Goal: Task Accomplishment & Management: Use online tool/utility

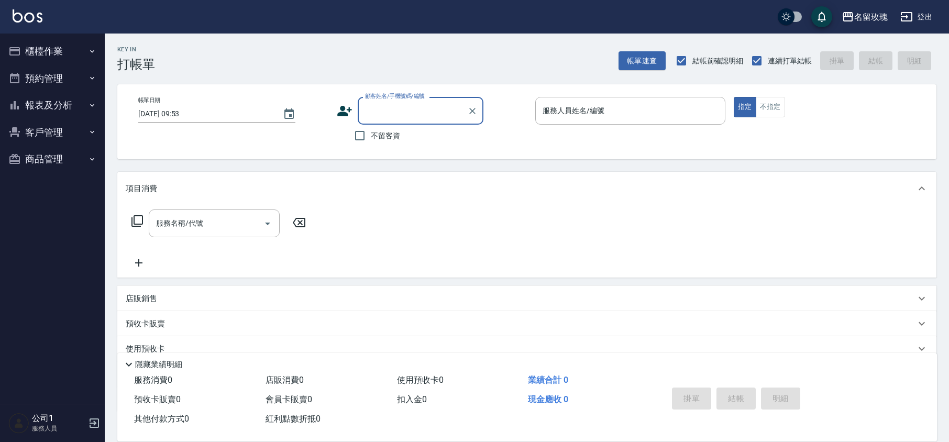
click at [394, 115] on input "顧客姓名/手機號碼/編號" at bounding box center [413, 111] width 101 height 18
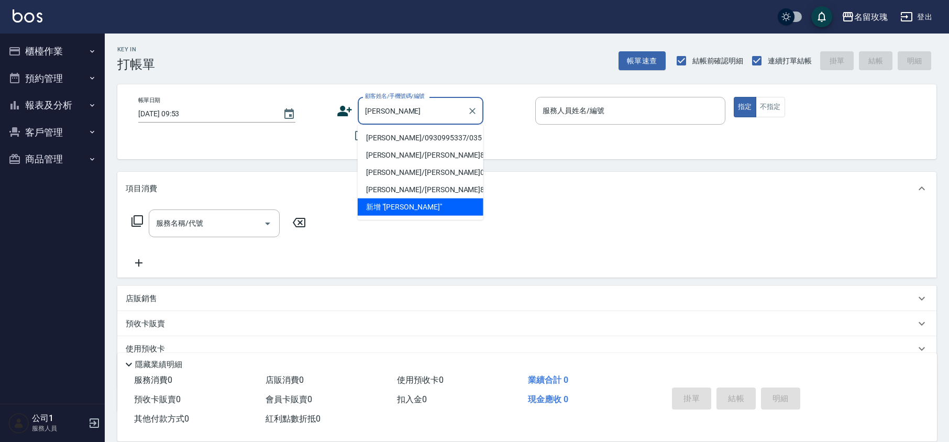
click at [411, 140] on li "[PERSON_NAME]/0930995337/035" at bounding box center [421, 137] width 126 height 17
type input "[PERSON_NAME]/0930995337/035"
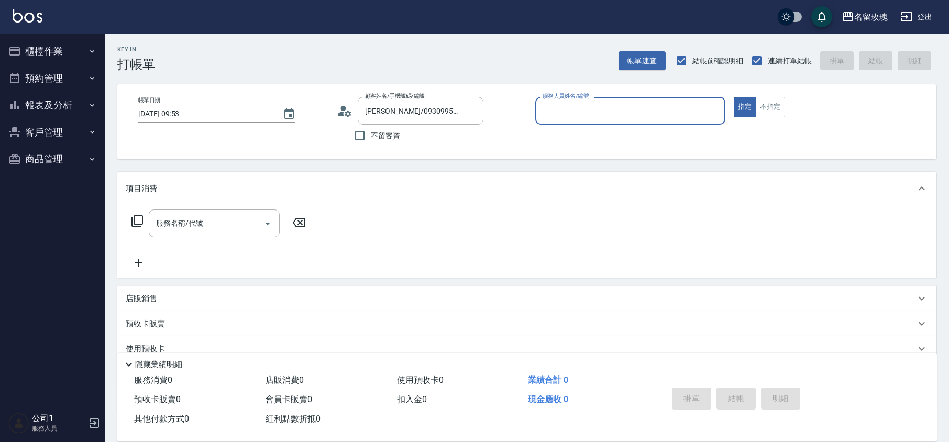
type input "VIVI-2"
click at [353, 113] on div "顧客姓名/手機號碼/編號 [PERSON_NAME]/0930995337/035 顧客姓名/手機號碼/編號" at bounding box center [432, 111] width 190 height 28
click at [346, 108] on circle at bounding box center [343, 108] width 5 height 5
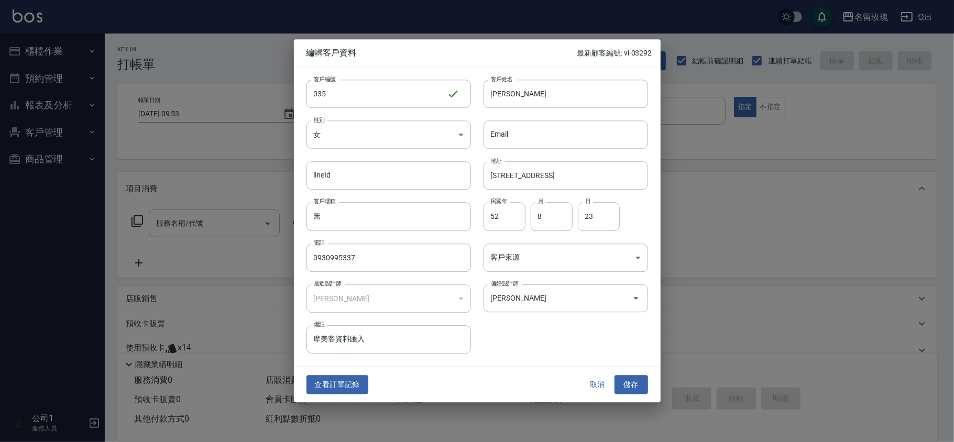
drag, startPoint x: 338, startPoint y: 379, endPoint x: 341, endPoint y: 373, distance: 6.8
click at [338, 376] on button "查看訂單記錄" at bounding box center [338, 384] width 62 height 19
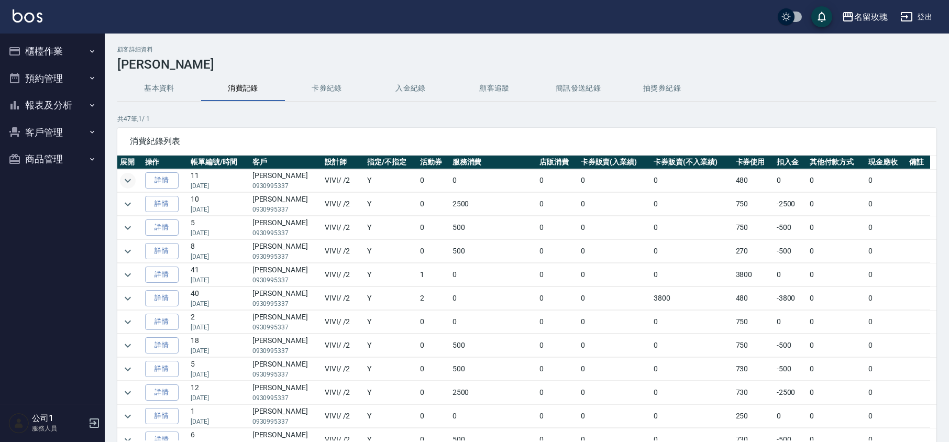
click at [128, 179] on icon "expand row" at bounding box center [128, 180] width 13 height 13
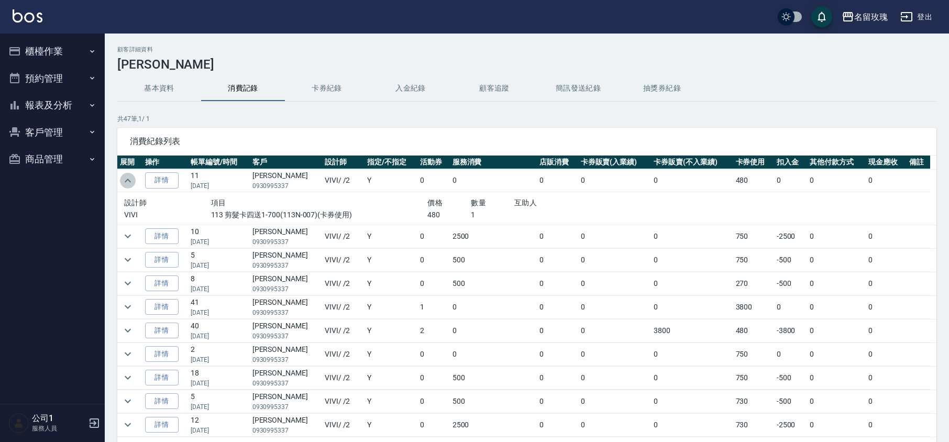
click at [130, 179] on icon "expand row" at bounding box center [128, 180] width 13 height 13
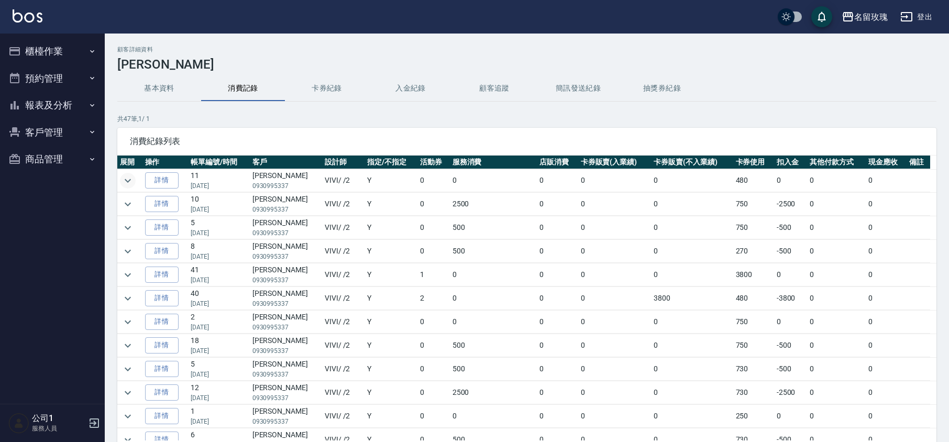
click at [63, 104] on button "報表及分析" at bounding box center [52, 105] width 96 height 27
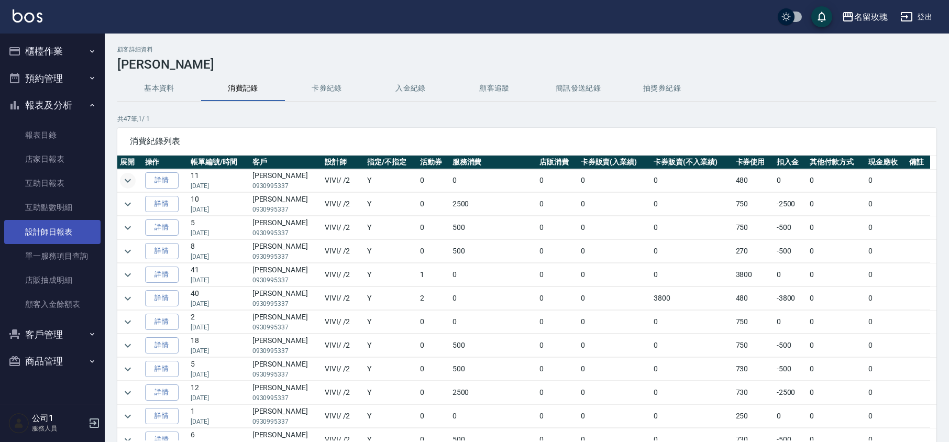
click at [64, 225] on link "設計師日報表" at bounding box center [52, 232] width 96 height 24
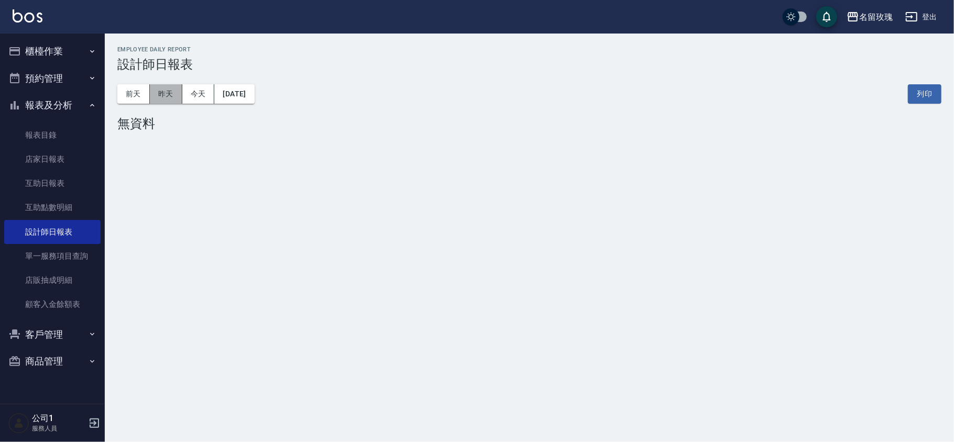
click at [160, 93] on button "昨天" at bounding box center [166, 93] width 32 height 19
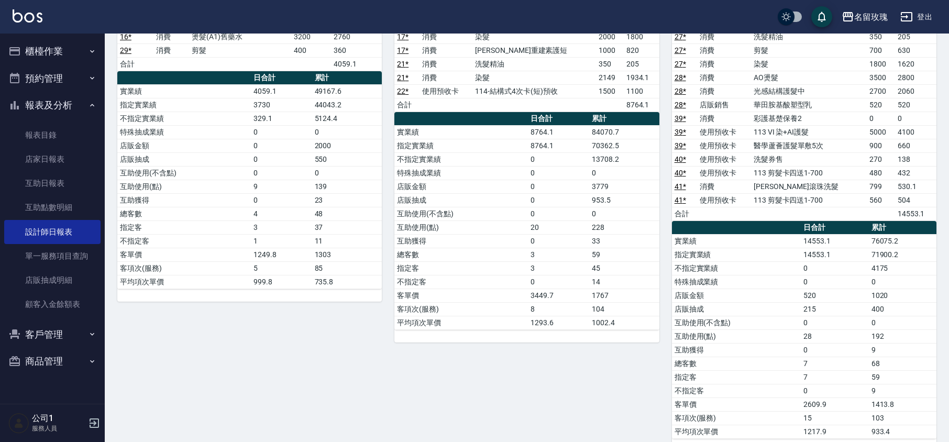
scroll to position [70, 0]
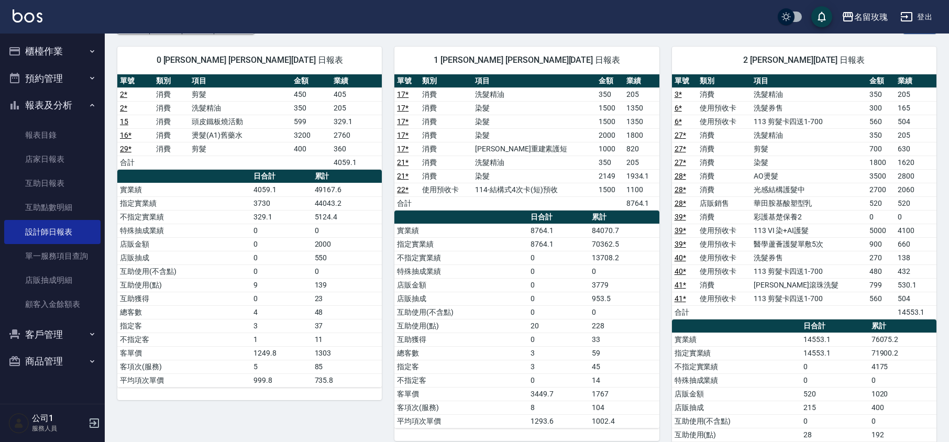
click at [58, 52] on button "櫃檯作業" at bounding box center [52, 51] width 96 height 27
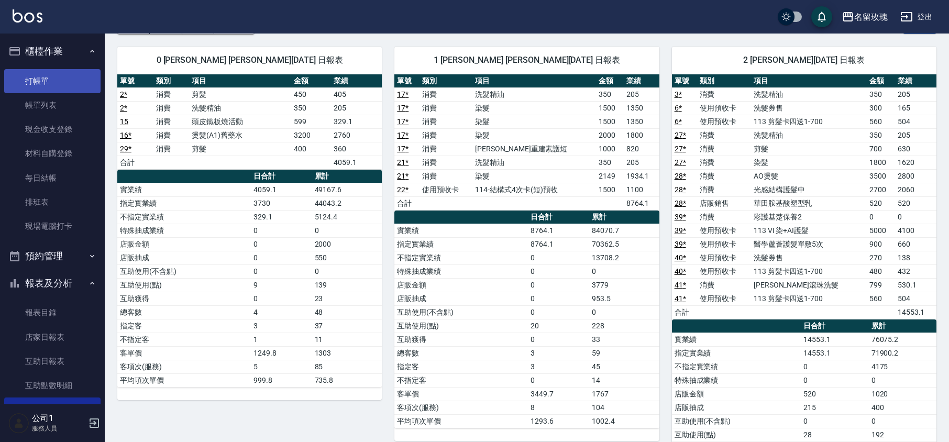
click at [72, 78] on link "打帳單" at bounding box center [52, 81] width 96 height 24
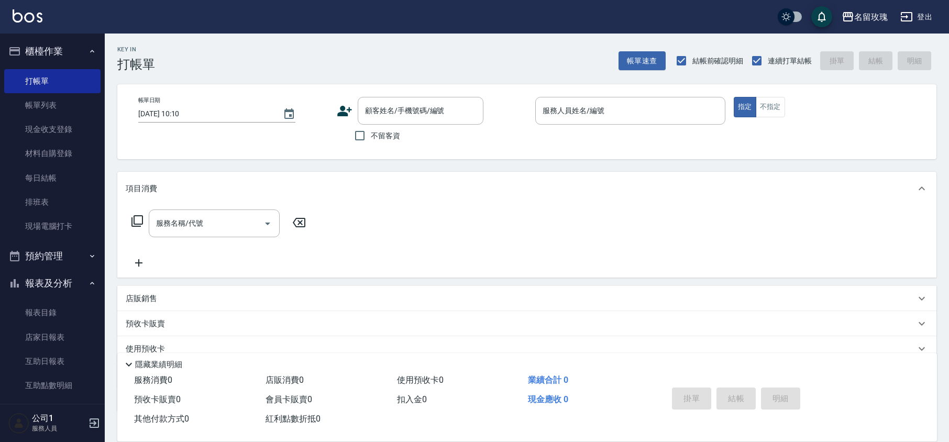
click at [387, 19] on div "名留玫瑰 登出" at bounding box center [474, 17] width 949 height 34
click at [390, 49] on div "Key In 打帳單 帳單速查 結帳前確認明細 連續打單結帳 掛單 結帳 明細" at bounding box center [521, 53] width 832 height 38
click at [338, 51] on div "Key In 打帳單 帳單速查 結帳前確認明細 連續打單結帳 掛單 結帳 明細" at bounding box center [521, 53] width 832 height 38
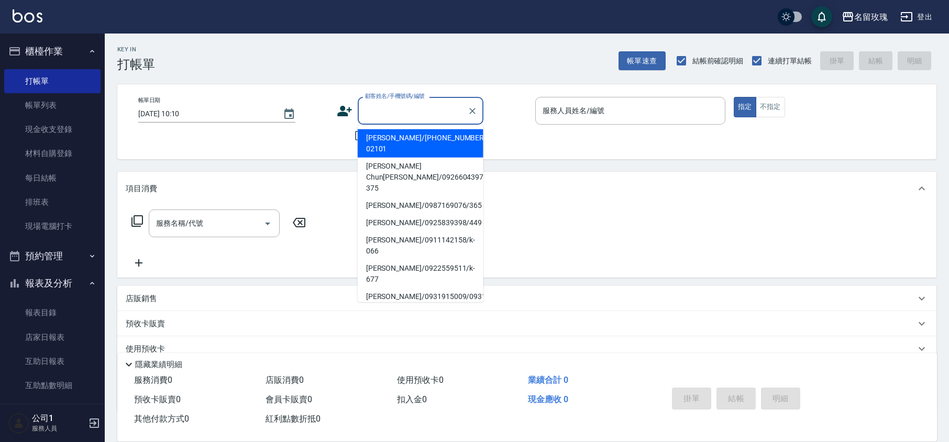
click at [386, 110] on input "顧客姓名/手機號碼/編號" at bounding box center [413, 111] width 101 height 18
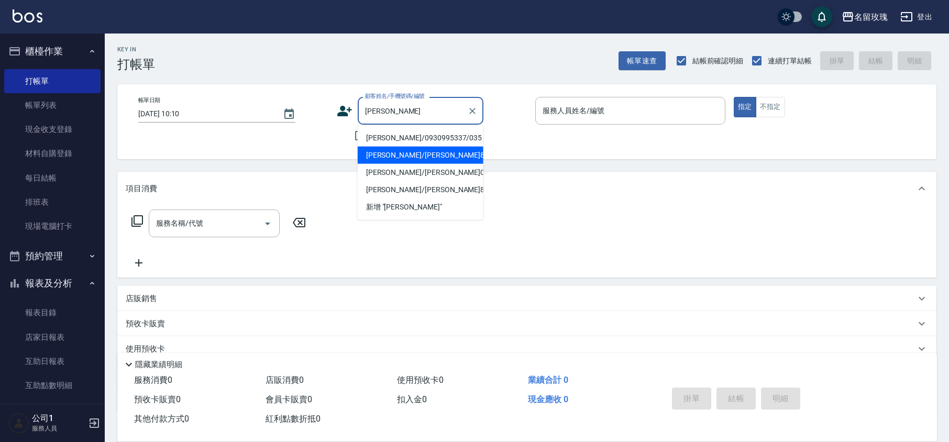
click at [397, 149] on li "[PERSON_NAME]/[PERSON_NAME]8462/8462" at bounding box center [421, 155] width 126 height 17
type input "[PERSON_NAME]/[PERSON_NAME]8462/8462"
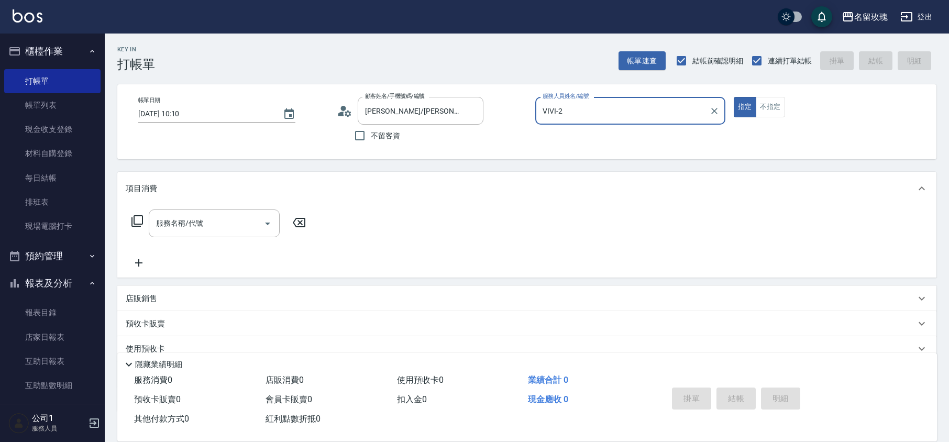
type input "VIVI-2"
click at [407, 111] on input "[PERSON_NAME]/[PERSON_NAME]8462/8462" at bounding box center [413, 111] width 101 height 18
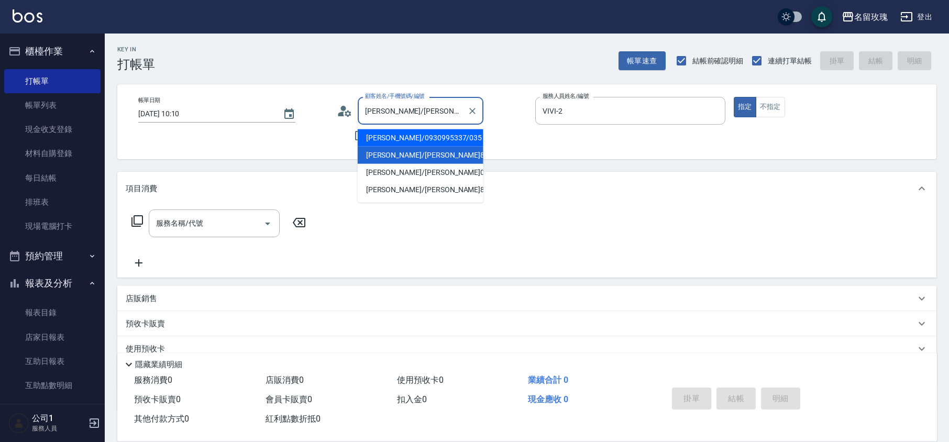
click at [400, 131] on li "[PERSON_NAME]/0930995337/035" at bounding box center [421, 137] width 126 height 17
type input "[PERSON_NAME]/0930995337/035"
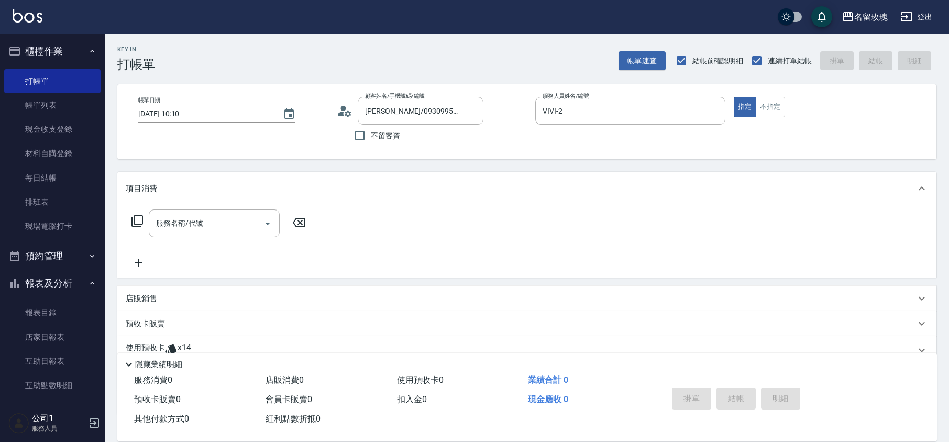
click at [343, 106] on circle at bounding box center [343, 108] width 5 height 5
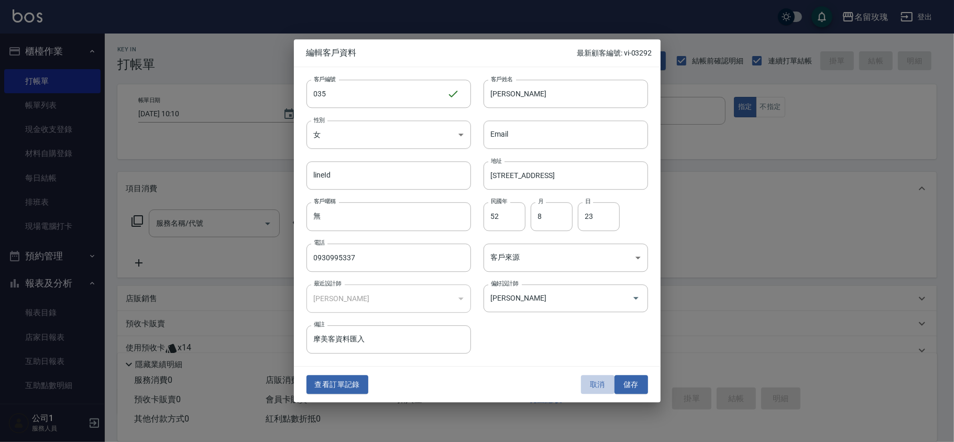
click at [599, 379] on button "取消" at bounding box center [598, 384] width 34 height 19
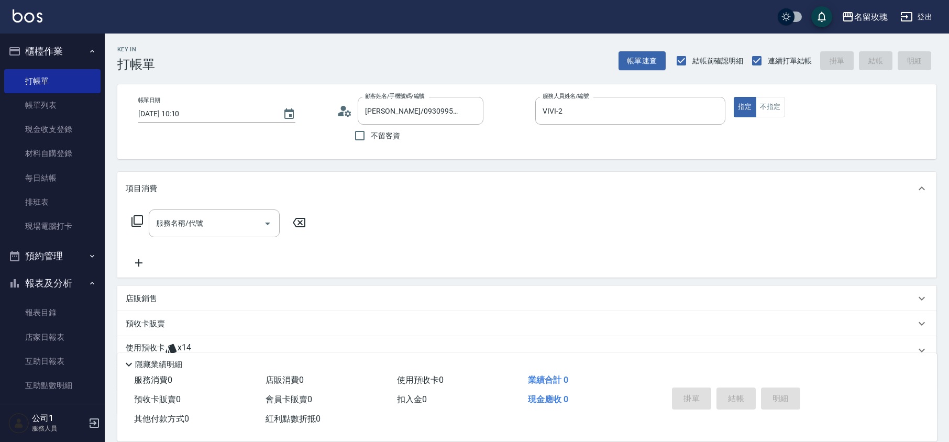
click at [146, 229] on div "服務名稱/代號 服務名稱/代號" at bounding box center [219, 224] width 187 height 28
click at [139, 225] on icon at bounding box center [137, 221] width 13 height 13
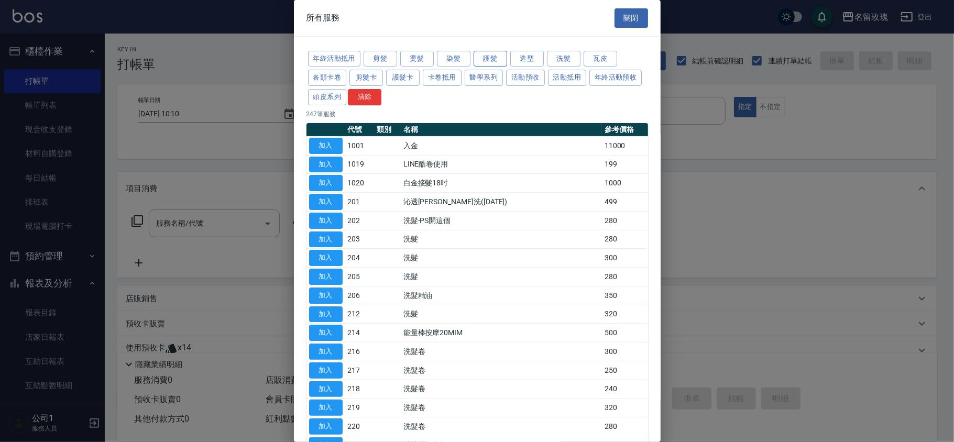
click at [493, 60] on button "護髮" at bounding box center [491, 59] width 34 height 16
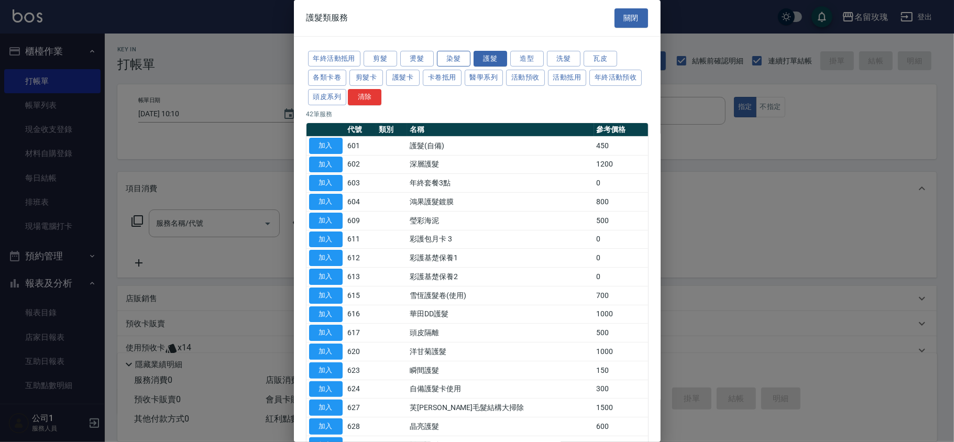
click at [449, 59] on button "染髮" at bounding box center [454, 59] width 34 height 16
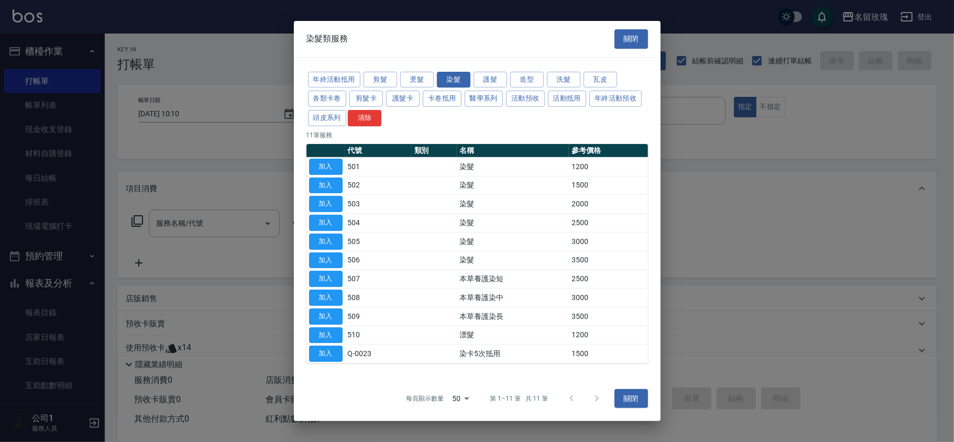
click at [633, 30] on button "關閉" at bounding box center [632, 38] width 34 height 19
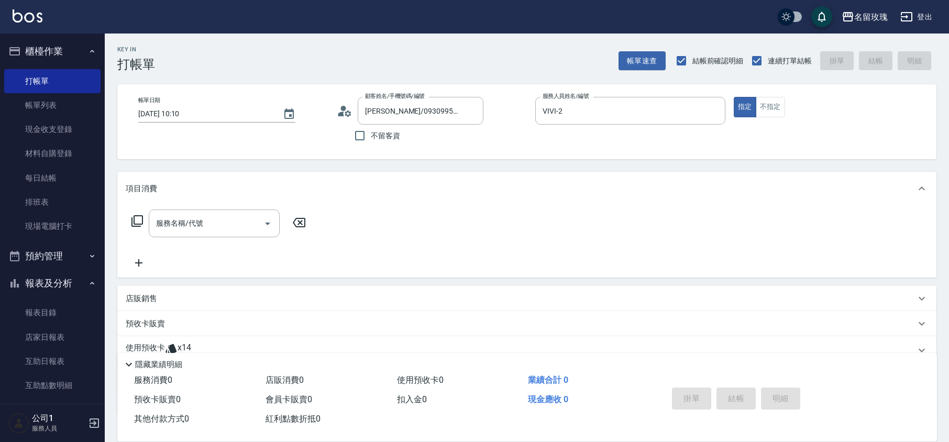
click at [337, 112] on icon at bounding box center [345, 111] width 16 height 16
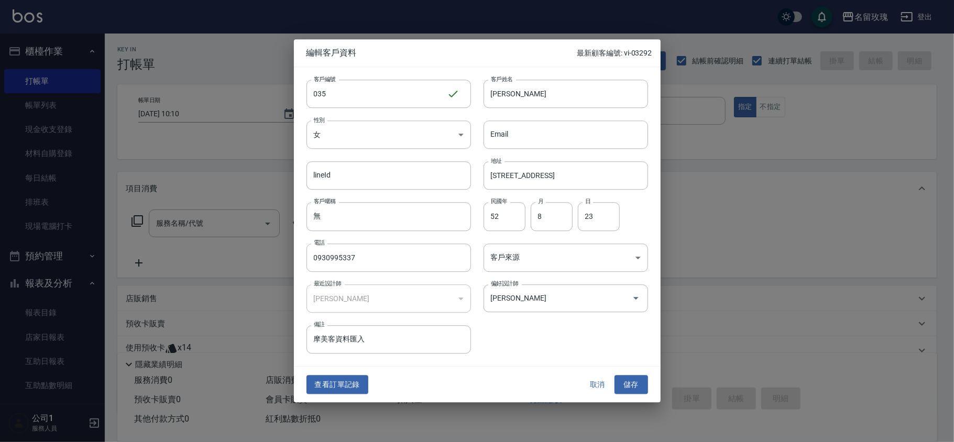
click at [356, 380] on button "查看訂單記錄" at bounding box center [338, 384] width 62 height 19
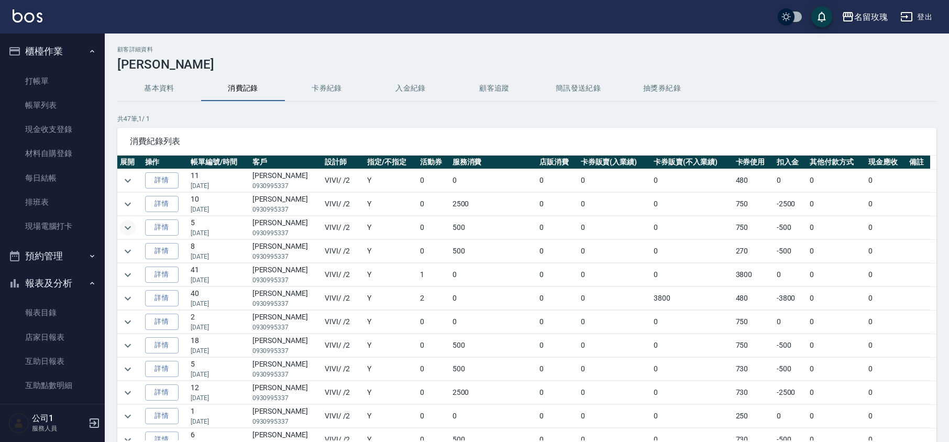
click at [124, 231] on icon "expand row" at bounding box center [128, 228] width 13 height 13
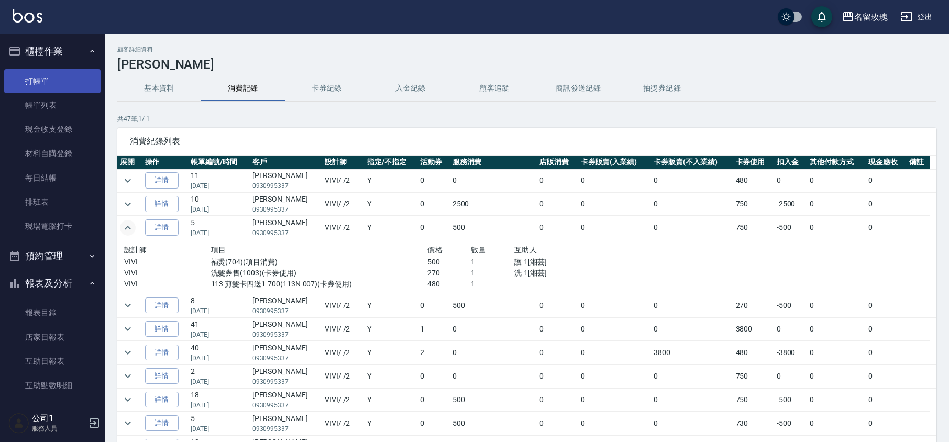
click at [40, 80] on link "打帳單" at bounding box center [52, 81] width 96 height 24
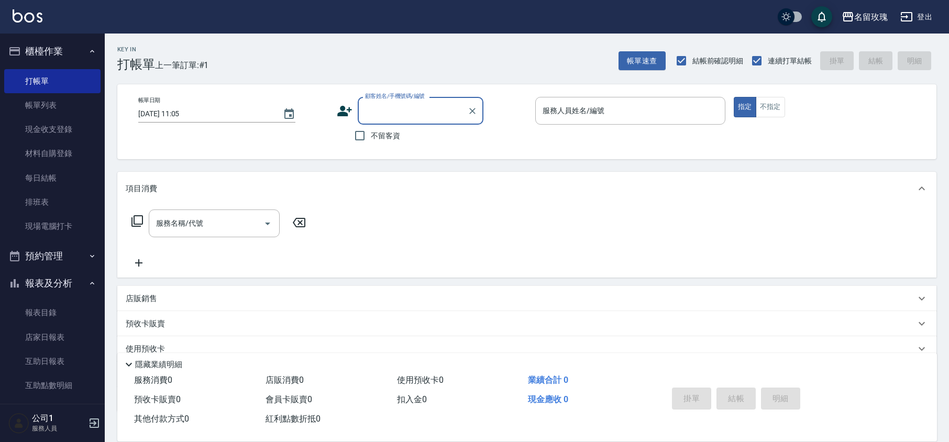
click at [395, 122] on div "顧客姓名/手機號碼/編號" at bounding box center [421, 111] width 126 height 28
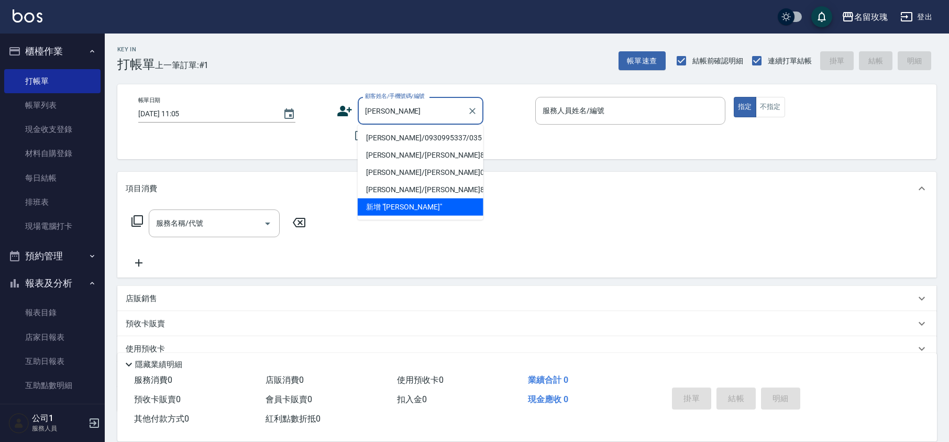
click at [390, 137] on li "[PERSON_NAME]/0930995337/035" at bounding box center [421, 137] width 126 height 17
type input "[PERSON_NAME]/0930995337/035"
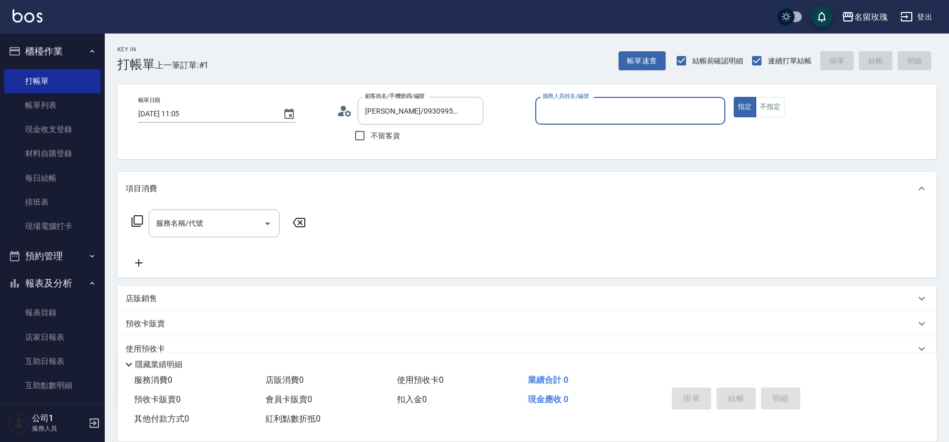
type input "VIVI-2"
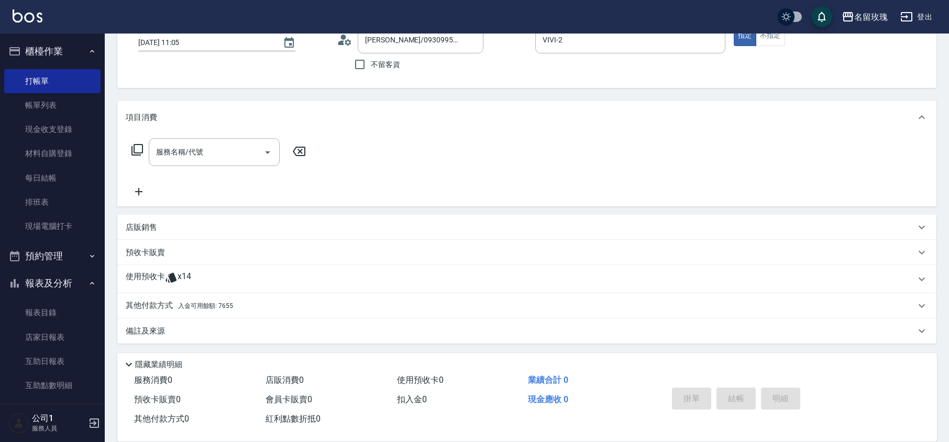
click at [137, 138] on div "服務名稱/代號 服務名稱/代號" at bounding box center [526, 170] width 819 height 72
click at [135, 147] on icon at bounding box center [137, 150] width 13 height 13
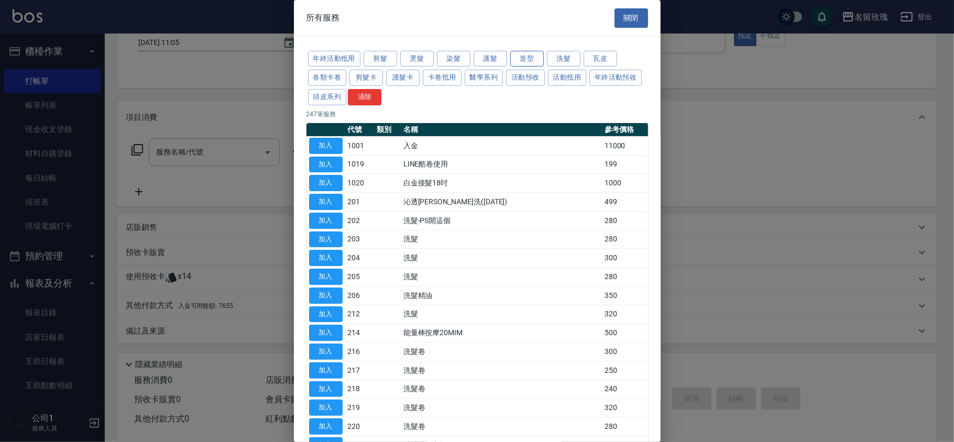
click at [529, 57] on button "造型" at bounding box center [527, 59] width 34 height 16
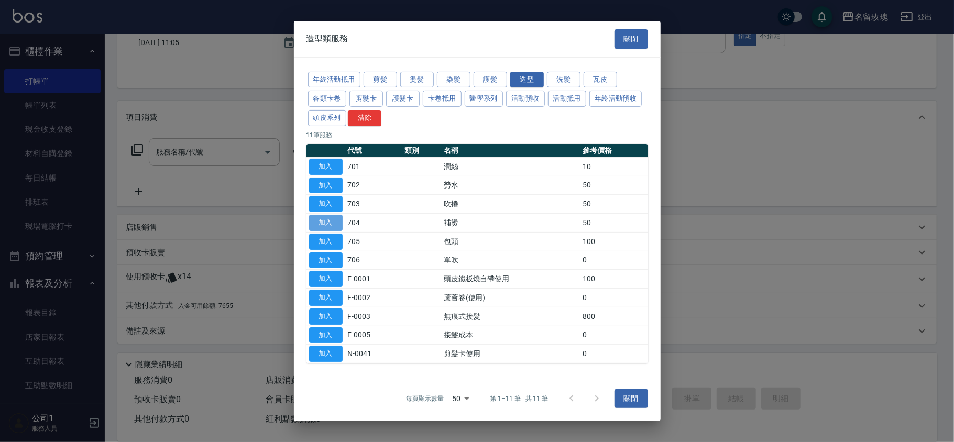
click at [323, 221] on button "加入" at bounding box center [326, 223] width 34 height 16
type input "補燙(704)"
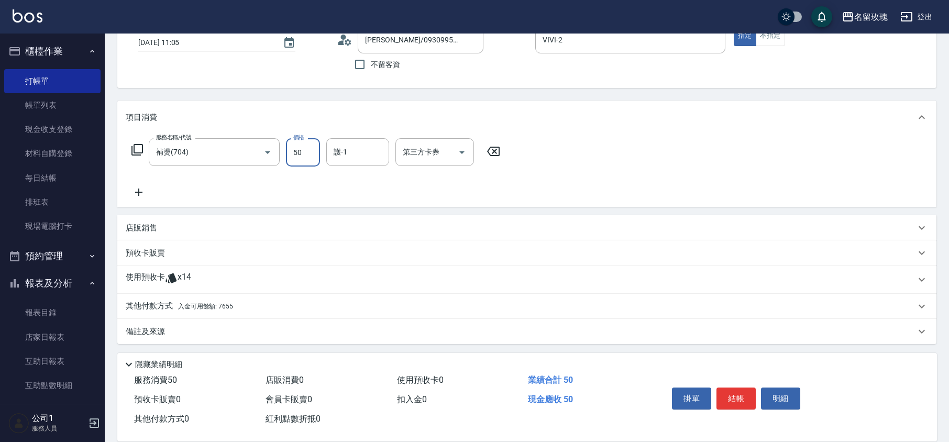
click at [319, 148] on input "50" at bounding box center [303, 152] width 34 height 28
type input "500"
click at [349, 147] on input "護-1" at bounding box center [357, 152] width 53 height 18
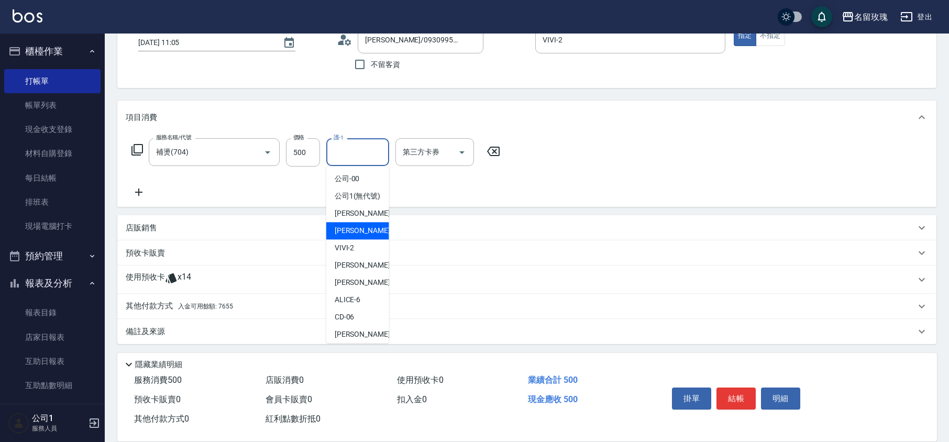
scroll to position [206, 0]
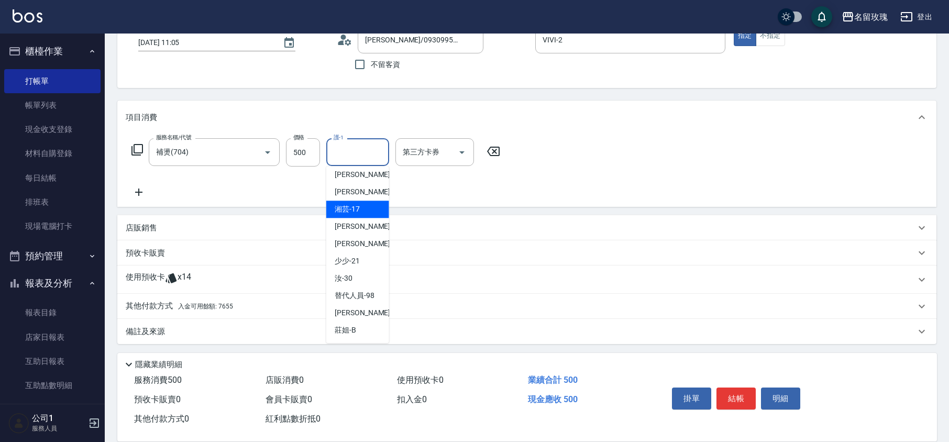
click at [360, 210] on div "湘芸 -17" at bounding box center [357, 209] width 63 height 17
type input "湘芸-17"
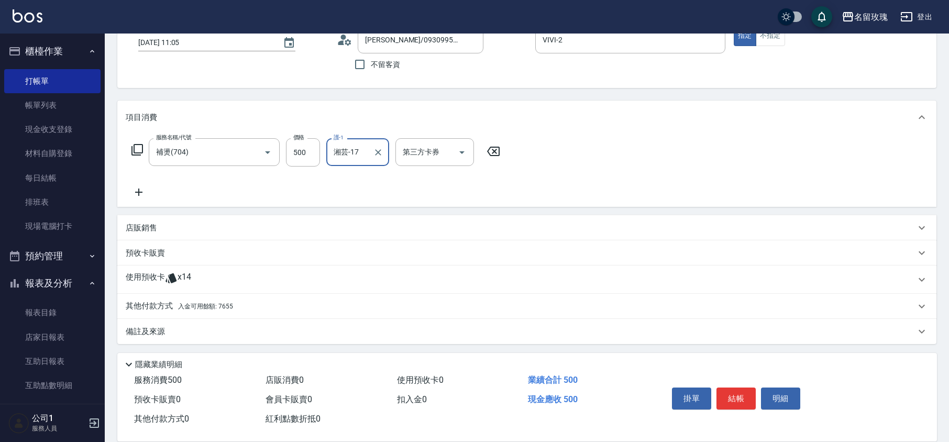
click at [189, 283] on span "x14" at bounding box center [185, 280] width 14 height 16
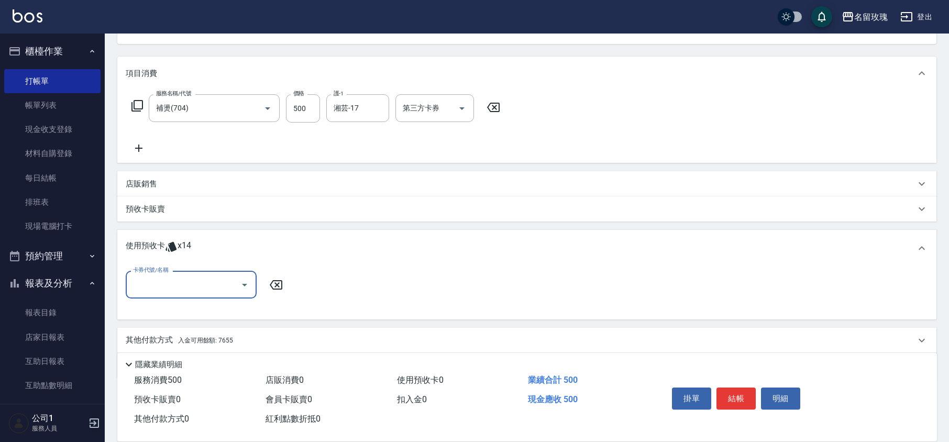
scroll to position [0, 0]
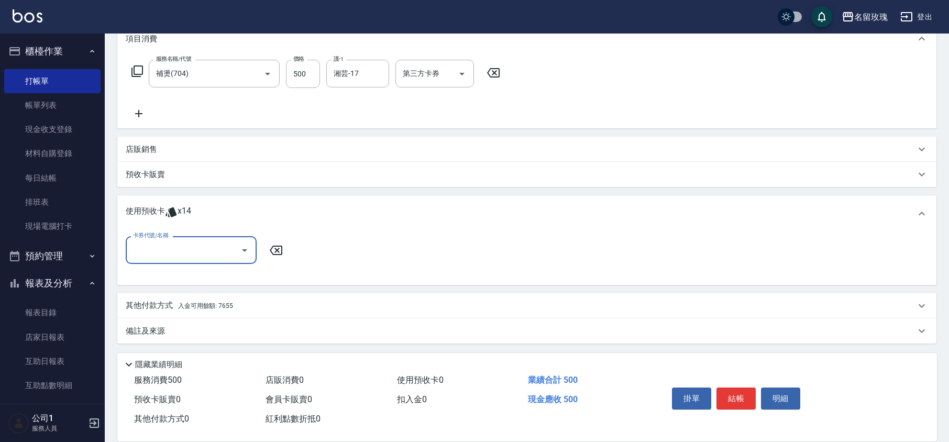
click at [182, 237] on div "卡券代號/名稱" at bounding box center [191, 250] width 131 height 28
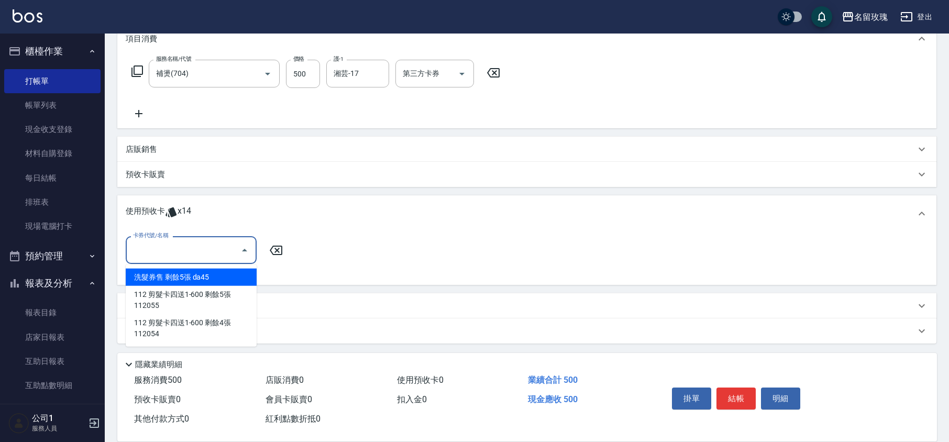
drag, startPoint x: 185, startPoint y: 277, endPoint x: 201, endPoint y: 269, distance: 17.3
click at [185, 277] on div "洗髮券售 剩餘5張 da45" at bounding box center [191, 277] width 131 height 17
type input "洗髮券售 da45"
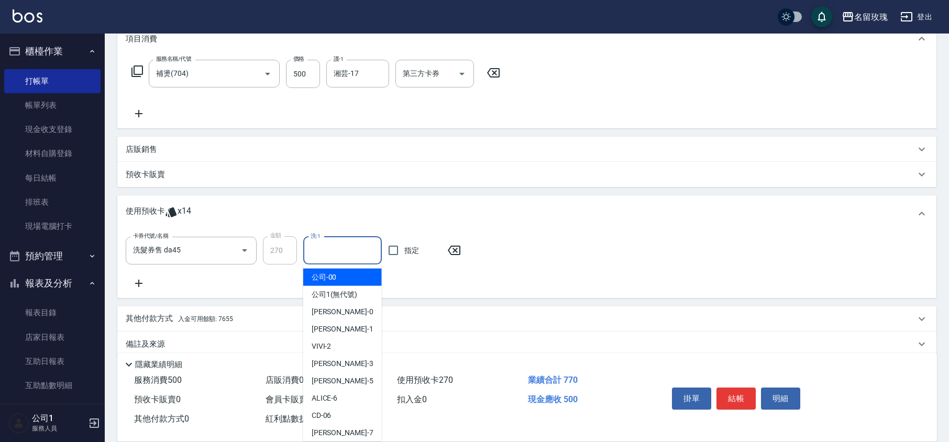
click at [318, 254] on input "洗-1" at bounding box center [342, 251] width 69 height 18
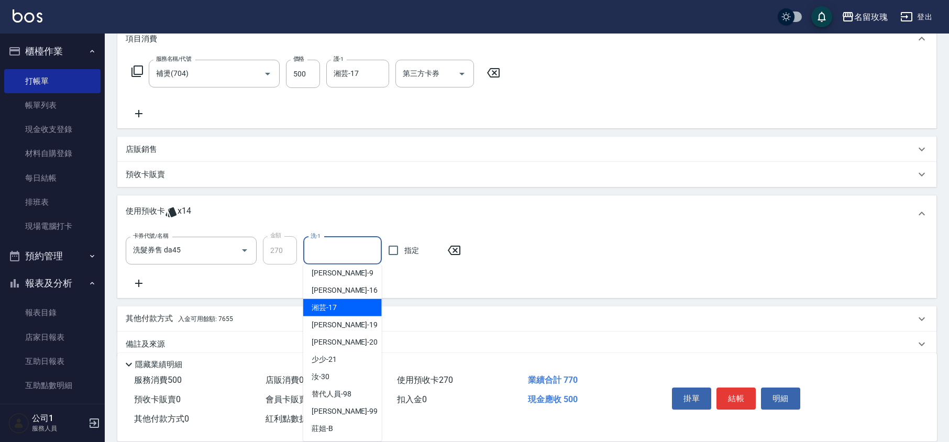
click at [351, 307] on div "湘芸 -17" at bounding box center [342, 307] width 79 height 17
type input "湘芸-17"
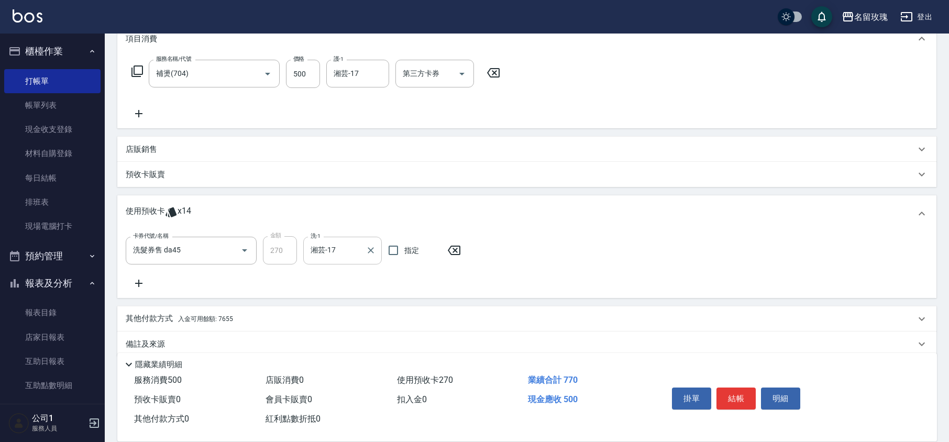
scroll to position [0, 0]
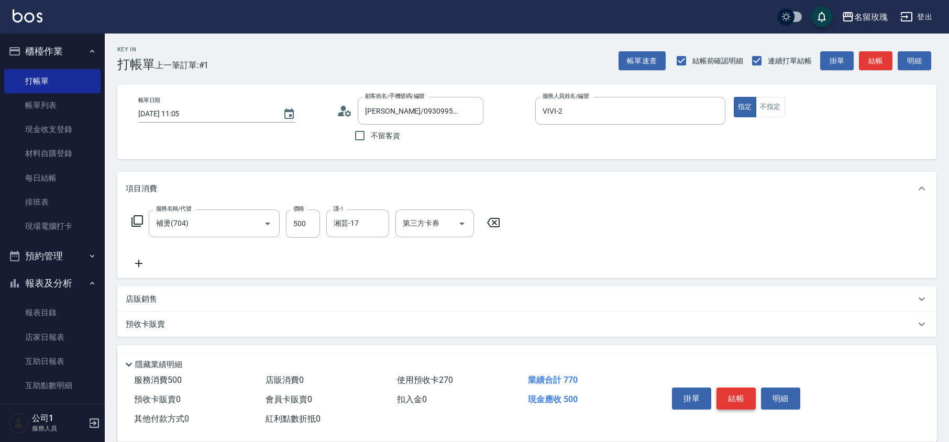
click at [730, 398] on button "結帳" at bounding box center [736, 399] width 39 height 22
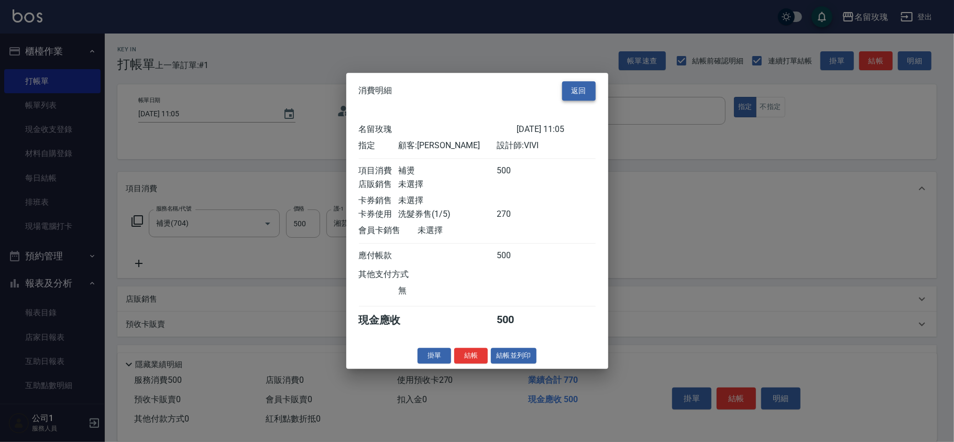
click at [577, 81] on button "返回" at bounding box center [579, 90] width 34 height 19
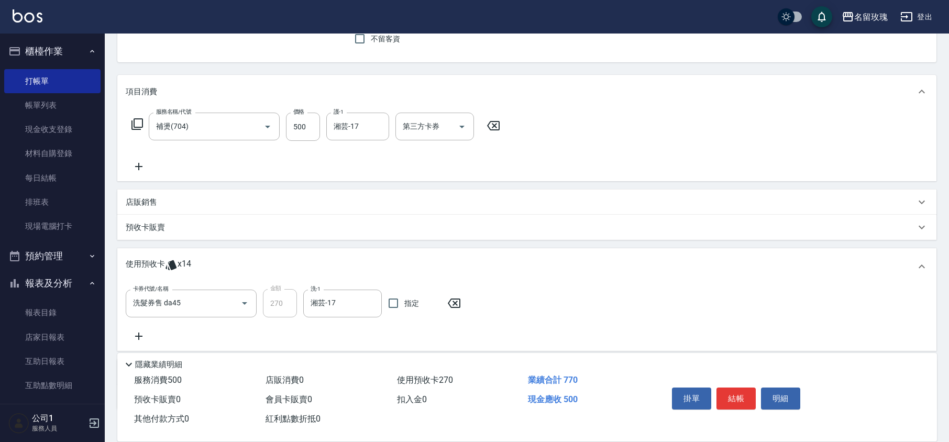
scroll to position [163, 0]
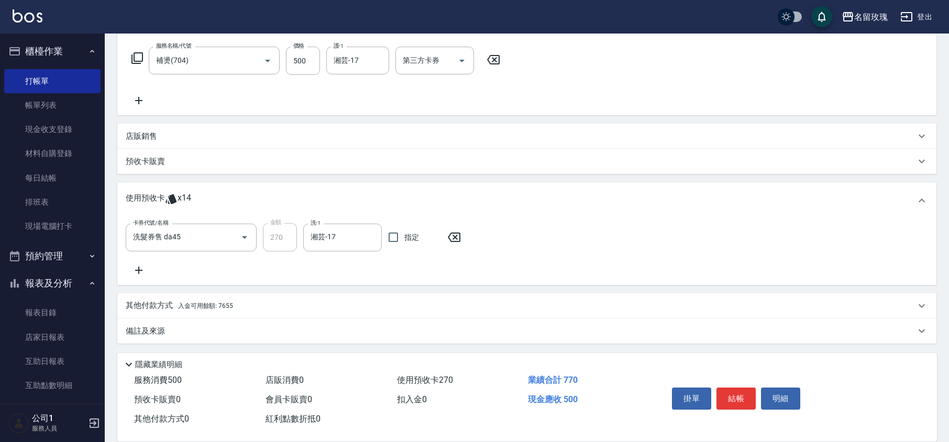
click at [277, 300] on div "其他付款方式 入金可用餘額: 7655" at bounding box center [521, 306] width 790 height 12
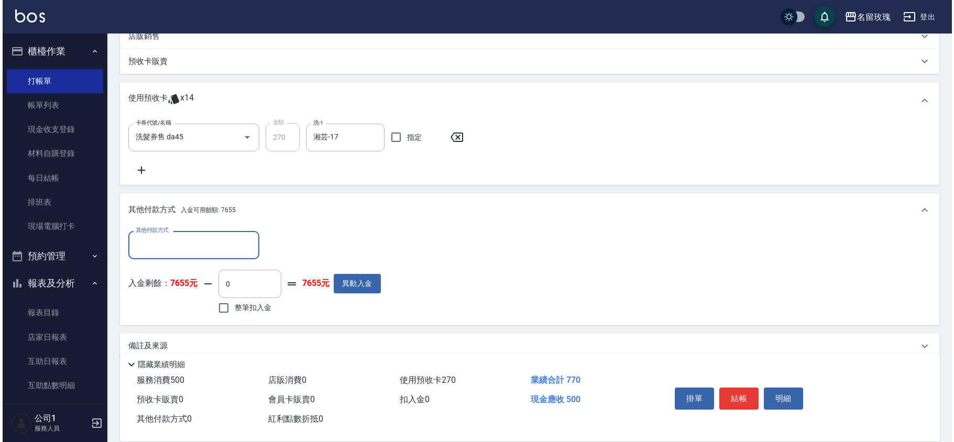
scroll to position [277, 0]
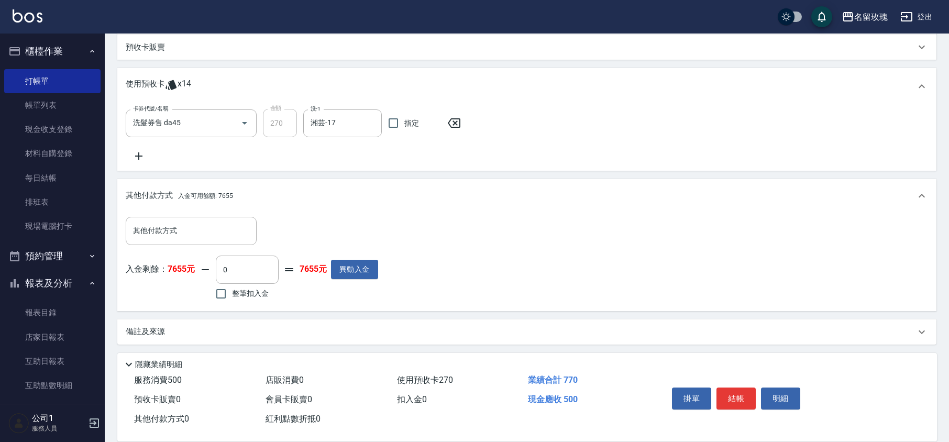
click at [256, 292] on span "整筆扣入金" at bounding box center [250, 293] width 37 height 11
click at [232, 292] on input "整筆扣入金" at bounding box center [221, 294] width 22 height 22
checkbox input "true"
type input "500"
click at [724, 391] on button "結帳" at bounding box center [736, 399] width 39 height 22
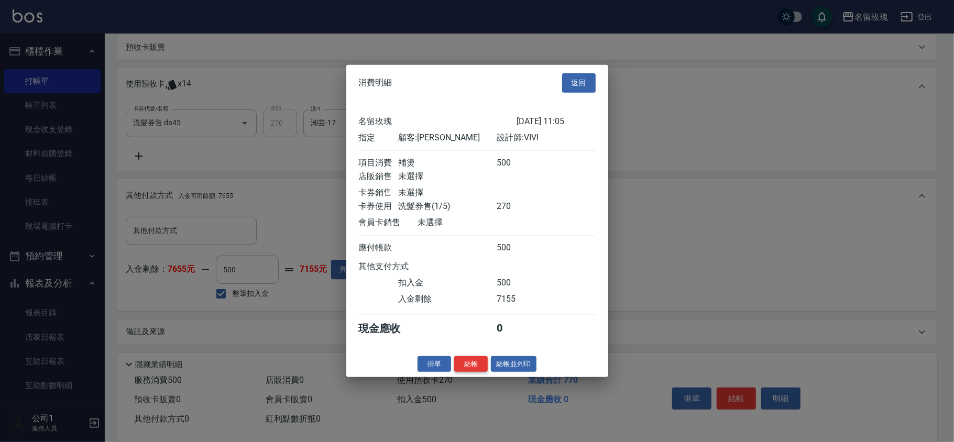
click at [460, 369] on button "結帳" at bounding box center [471, 364] width 34 height 16
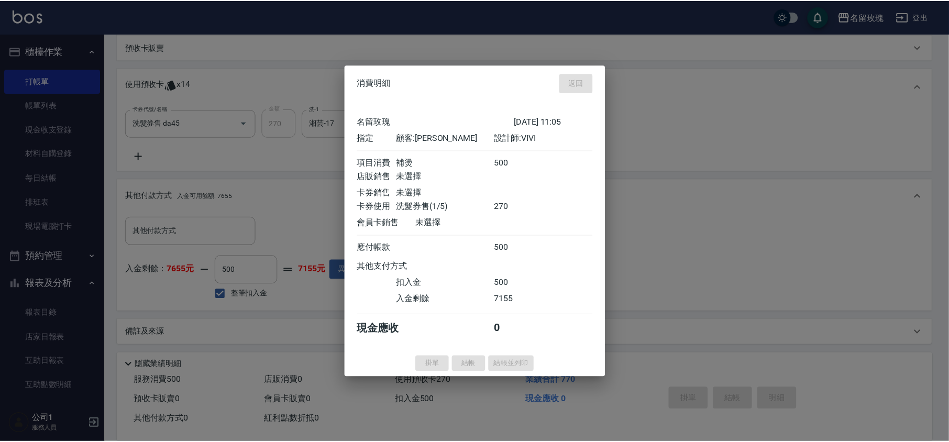
scroll to position [0, 0]
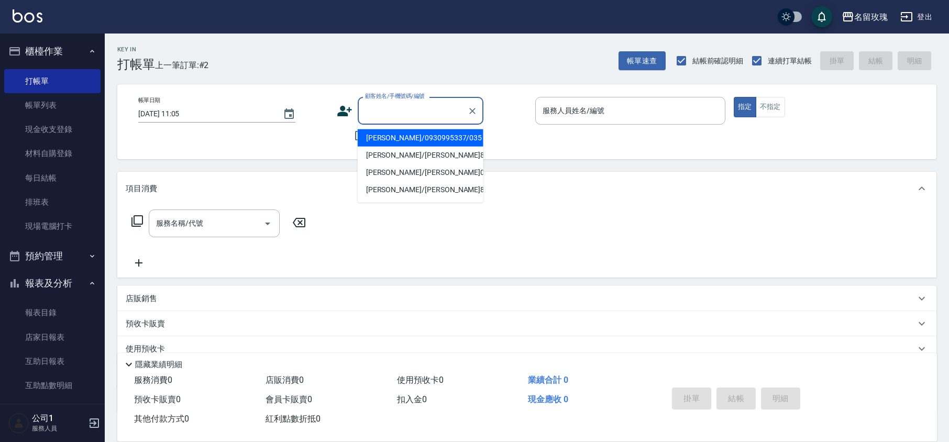
click at [432, 112] on input "顧客姓名/手機號碼/編號" at bounding box center [413, 111] width 101 height 18
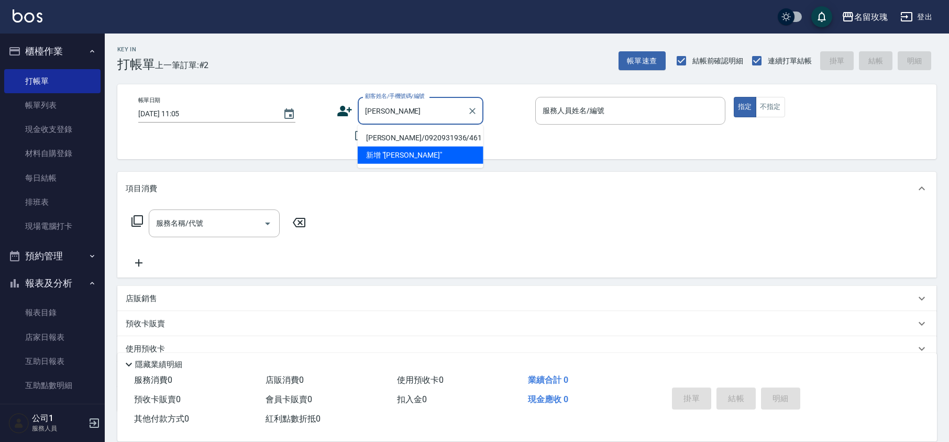
click at [457, 143] on li "[PERSON_NAME]/0920931936/461" at bounding box center [421, 137] width 126 height 17
type input "[PERSON_NAME]/0920931936/461"
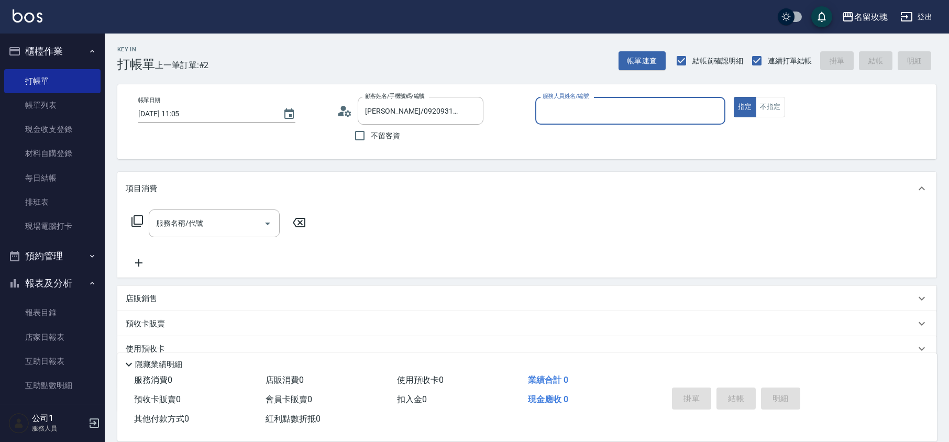
type input "VIVI-2"
click at [340, 113] on icon at bounding box center [341, 114] width 6 height 5
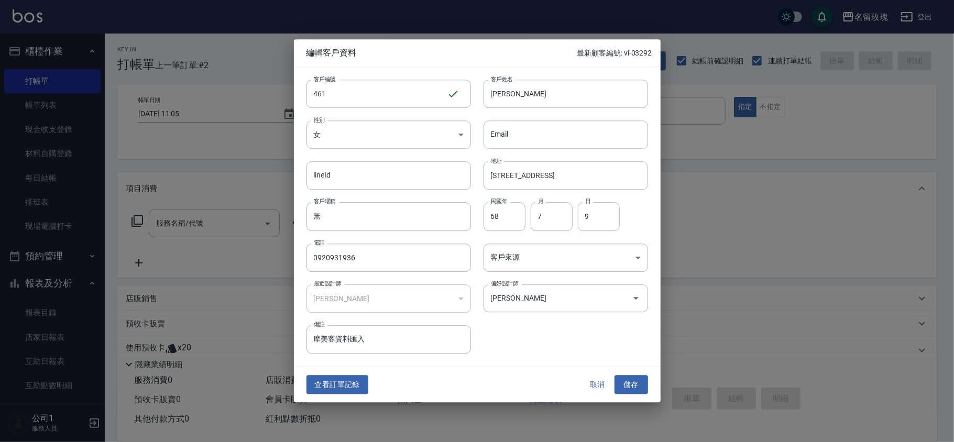
click at [332, 378] on button "查看訂單記錄" at bounding box center [338, 384] width 62 height 19
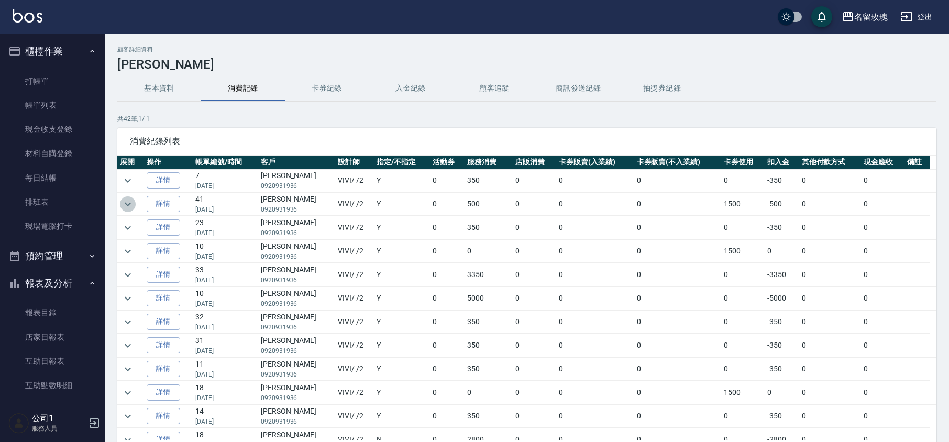
click at [130, 208] on icon "expand row" at bounding box center [128, 204] width 13 height 13
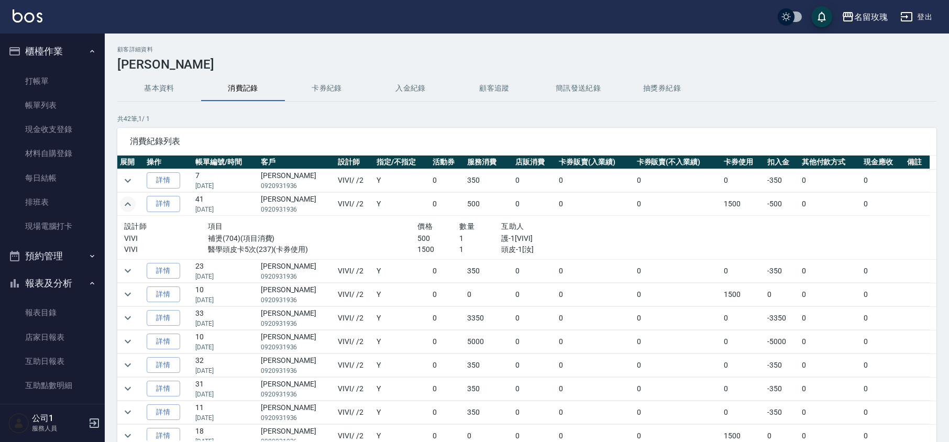
click at [129, 204] on icon "expand row" at bounding box center [128, 204] width 6 height 4
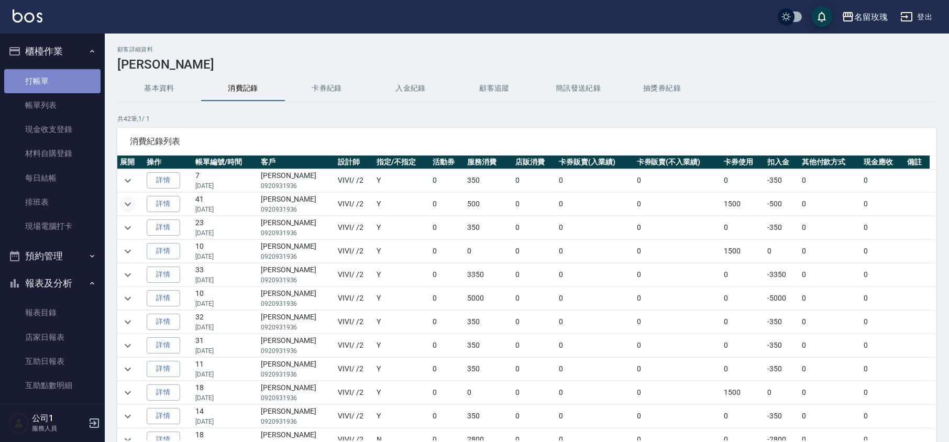
click at [65, 79] on link "打帳單" at bounding box center [52, 81] width 96 height 24
